Goal: Task Accomplishment & Management: Manage account settings

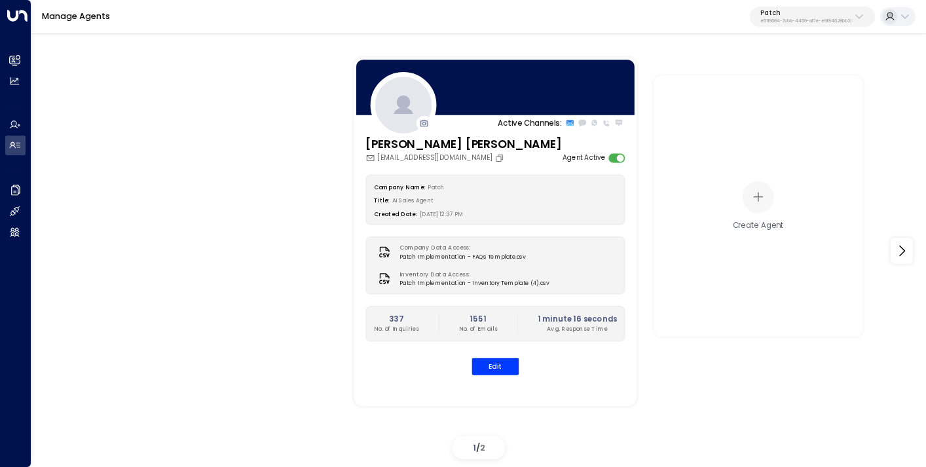
click at [812, 20] on p "e5119684-7cbb-4469-af7e-e9f84628bb31" at bounding box center [806, 20] width 91 height 5
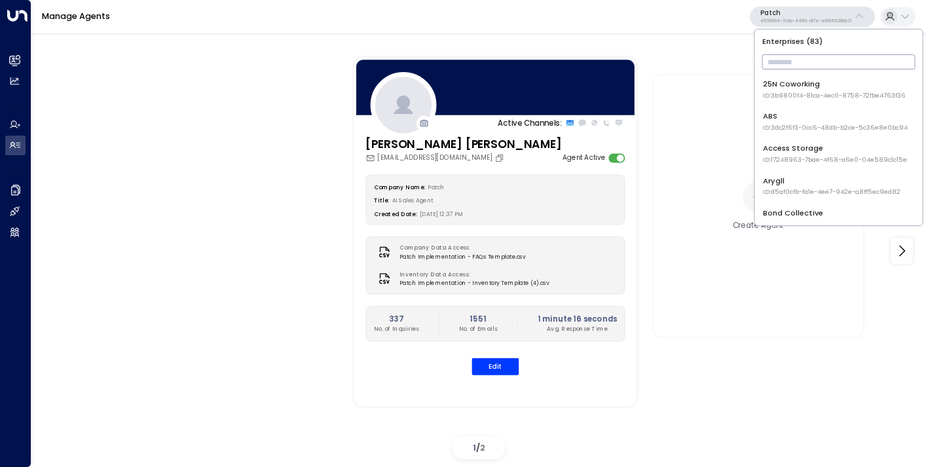
click at [805, 60] on input "text" at bounding box center [839, 62] width 153 height 22
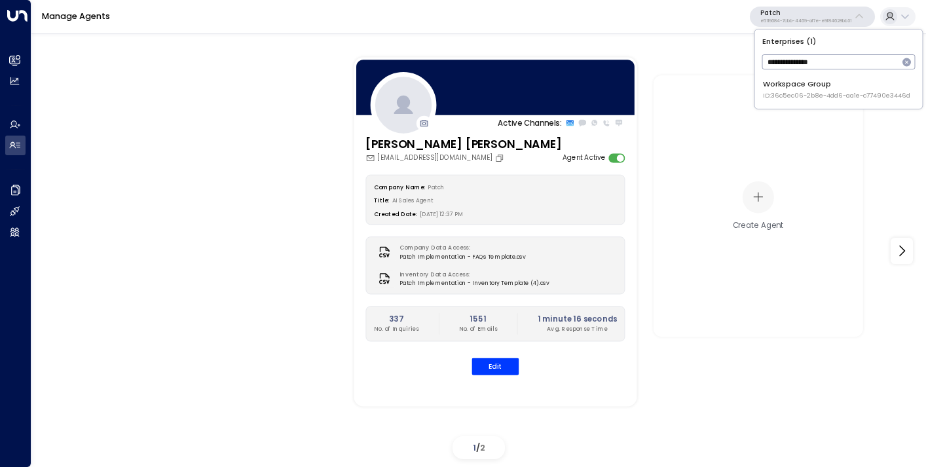
type input "**********"
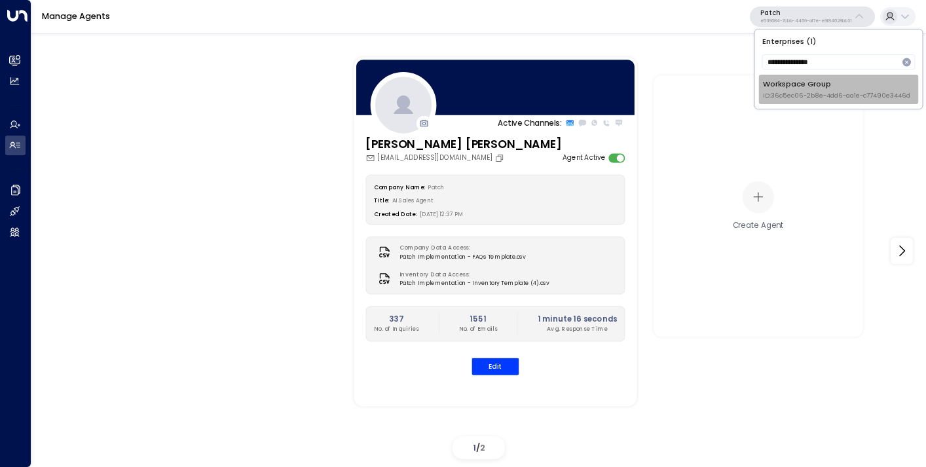
click at [828, 84] on div "Workspace Group ID: 36c5ec06-2b8e-4dd6-aa1e-c77490e3446d" at bounding box center [836, 90] width 147 height 22
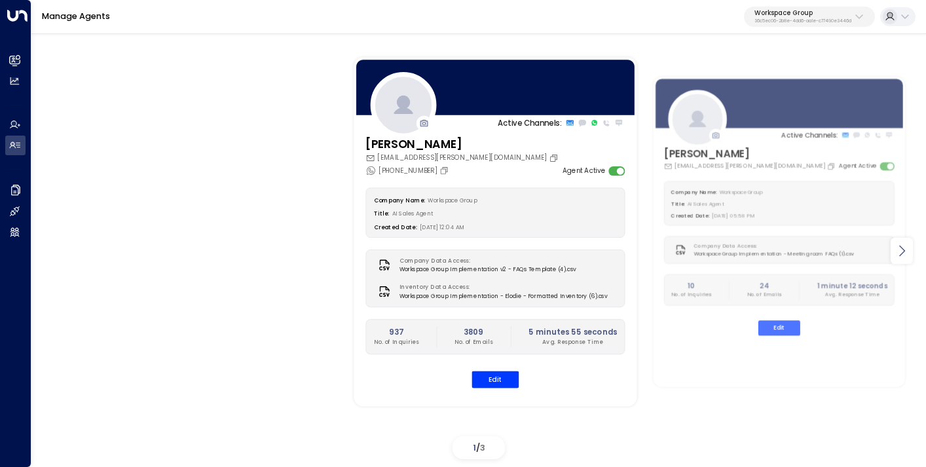
click at [913, 258] on div at bounding box center [902, 251] width 22 height 26
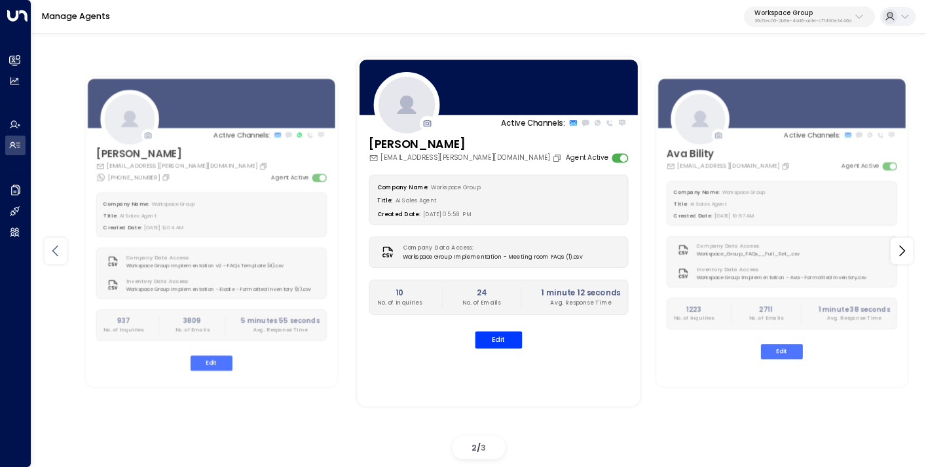
click at [57, 255] on icon at bounding box center [56, 251] width 16 height 16
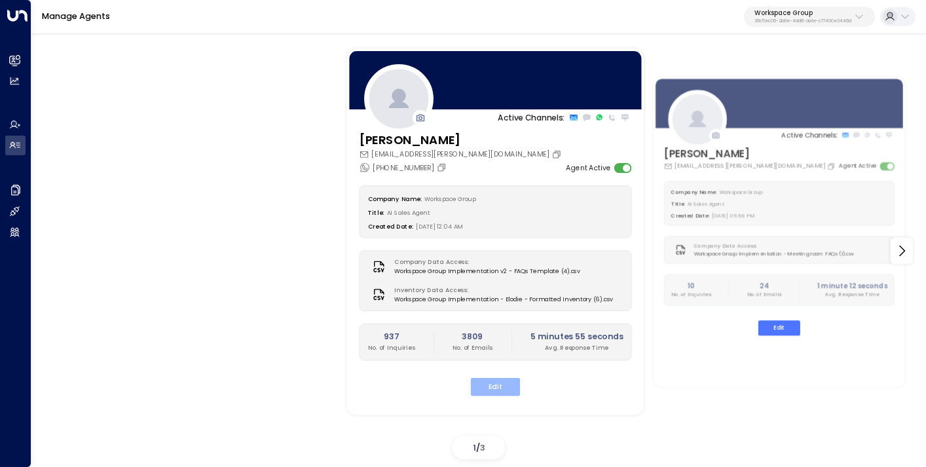
click at [497, 385] on button "Edit" at bounding box center [496, 387] width 50 height 18
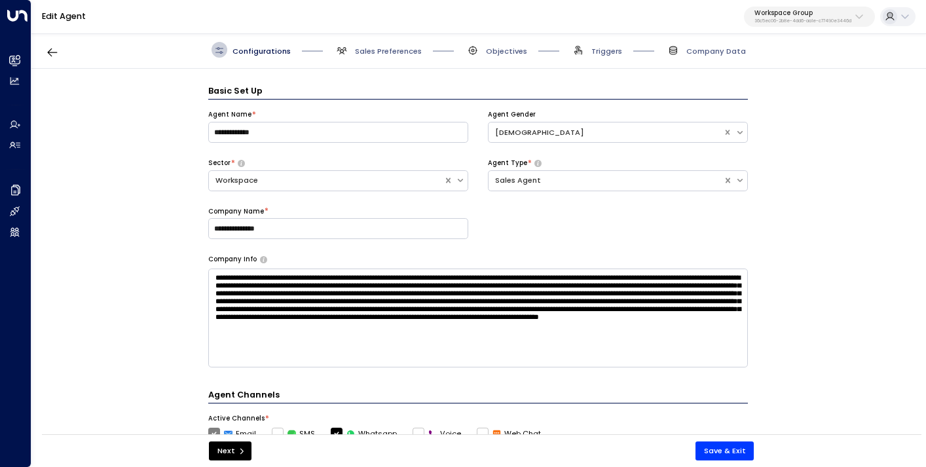
scroll to position [16, 0]
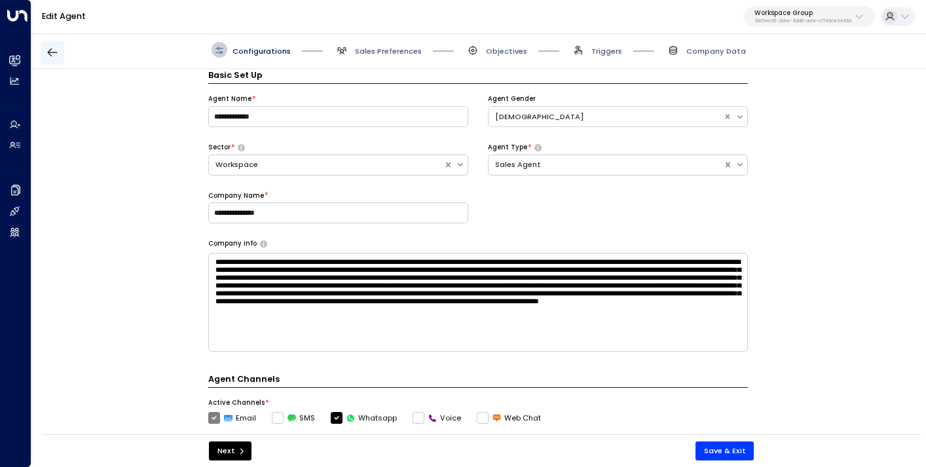
click at [58, 54] on icon "button" at bounding box center [52, 52] width 13 height 13
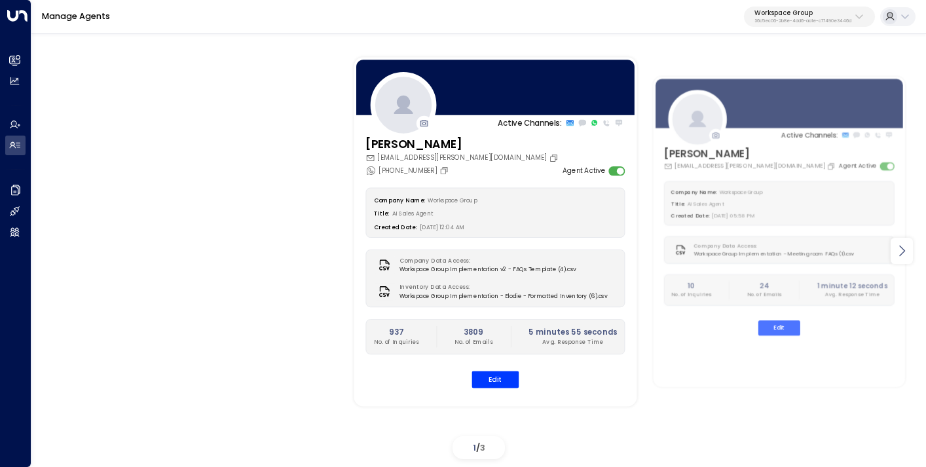
click at [904, 248] on icon at bounding box center [902, 251] width 16 height 16
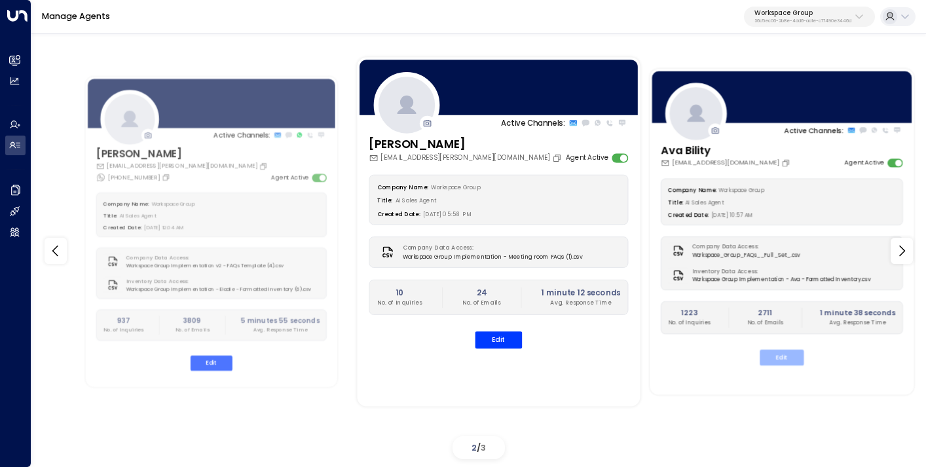
click at [788, 358] on button "Edit" at bounding box center [782, 357] width 44 height 16
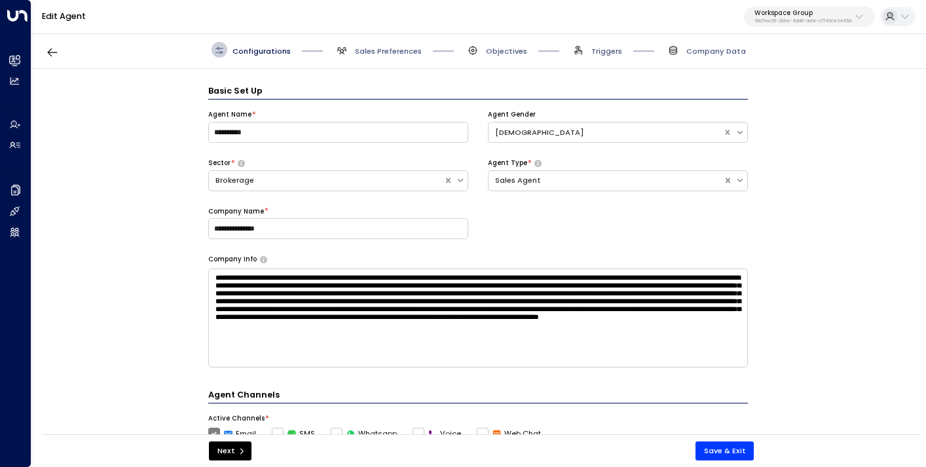
scroll to position [16, 0]
